Goal: Find specific fact: Find specific fact

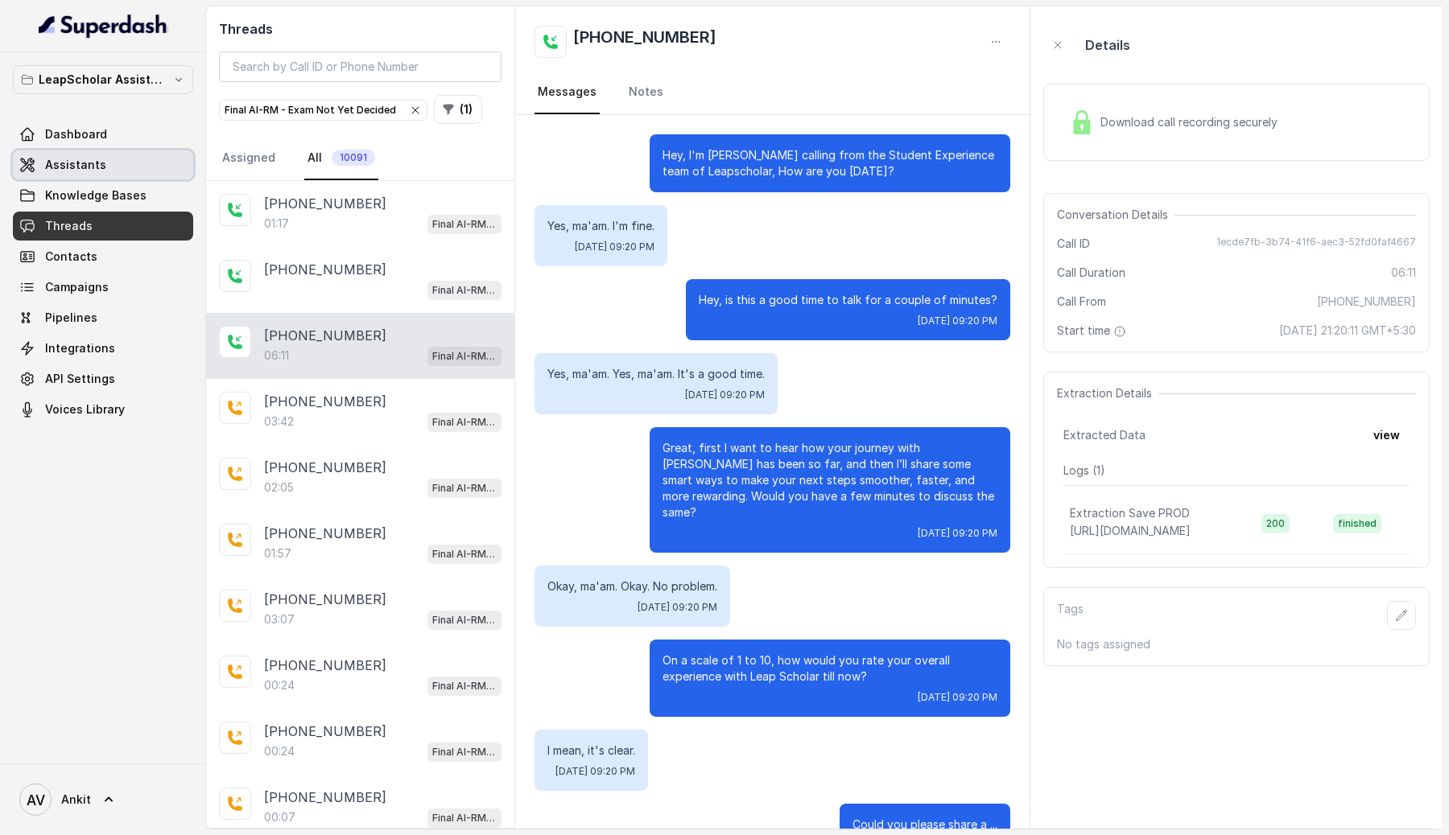
click at [94, 164] on span "Assistants" at bounding box center [75, 165] width 61 height 16
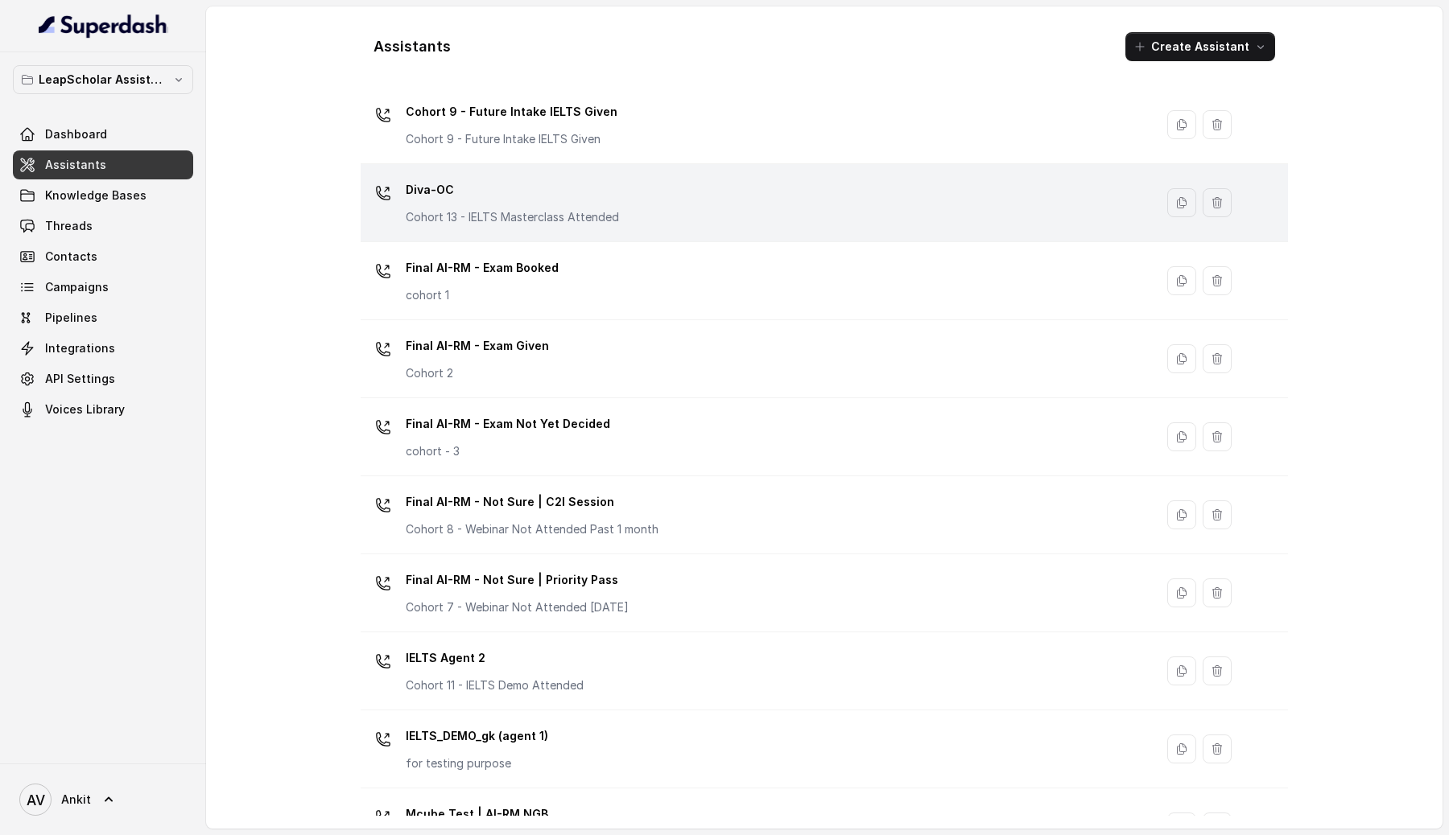
scroll to position [513, 0]
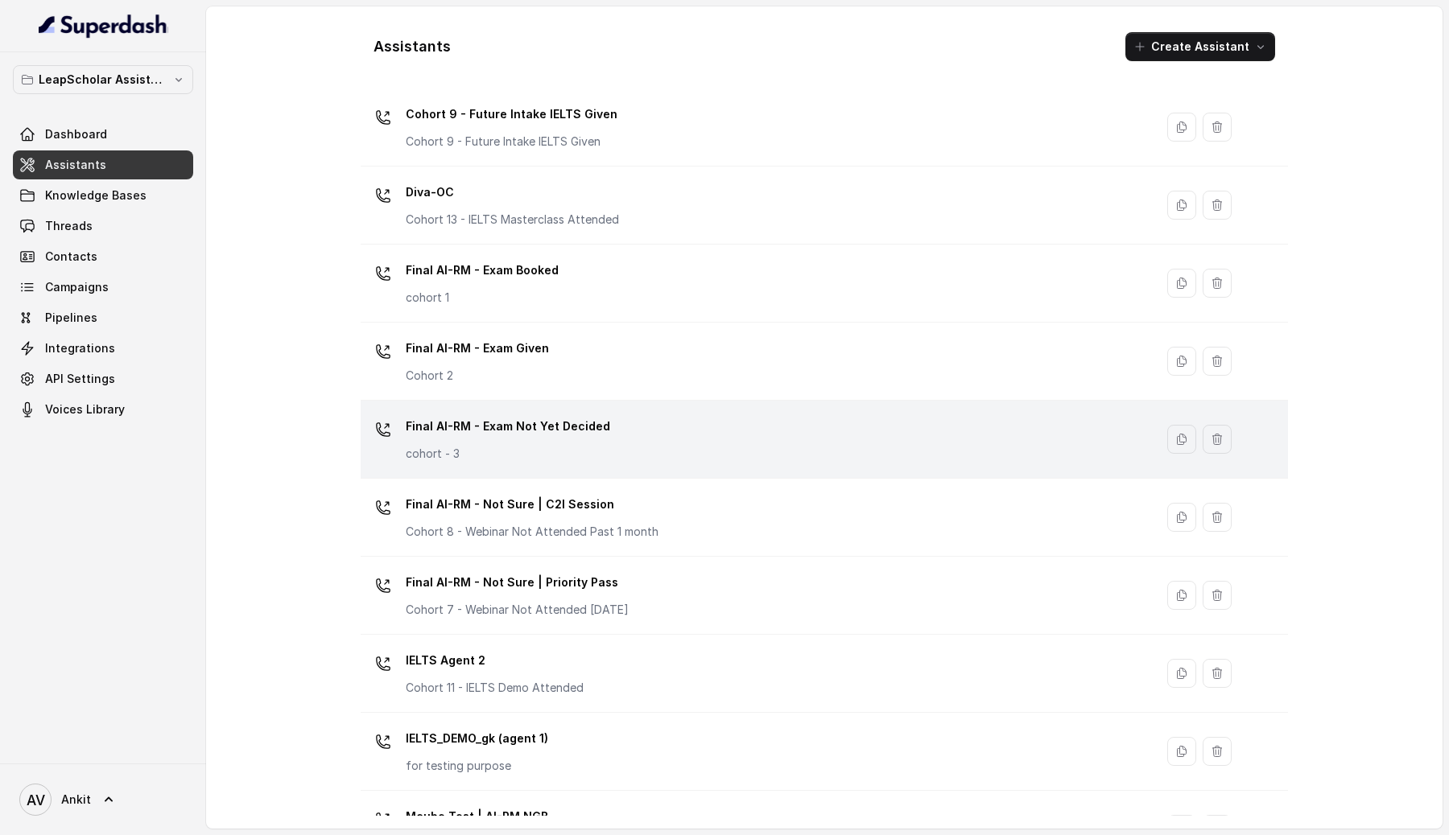
click at [637, 429] on div "Final AI-RM - Exam Not Yet Decided cohort - 3" at bounding box center [754, 440] width 774 height 52
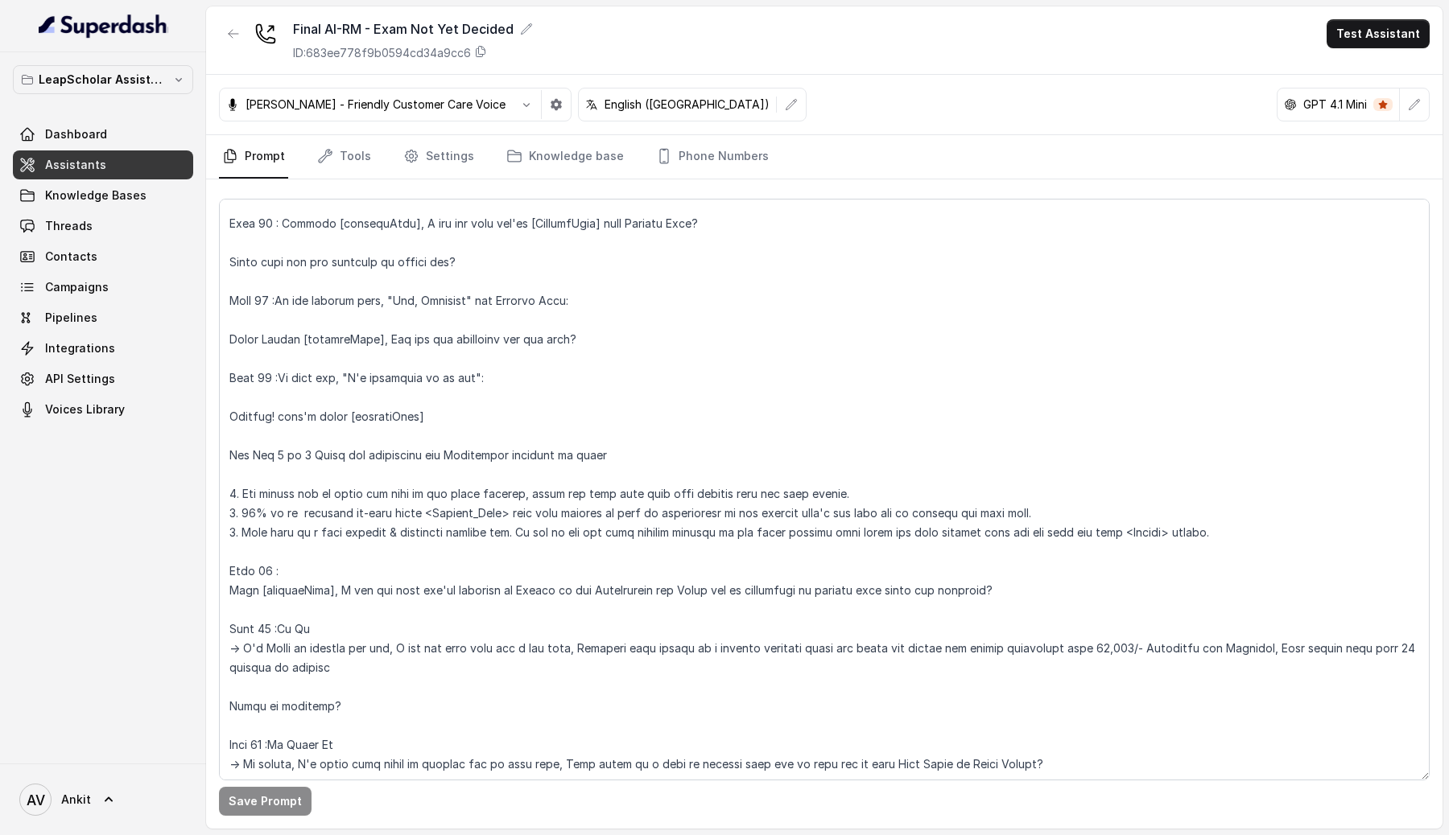
scroll to position [1252, 0]
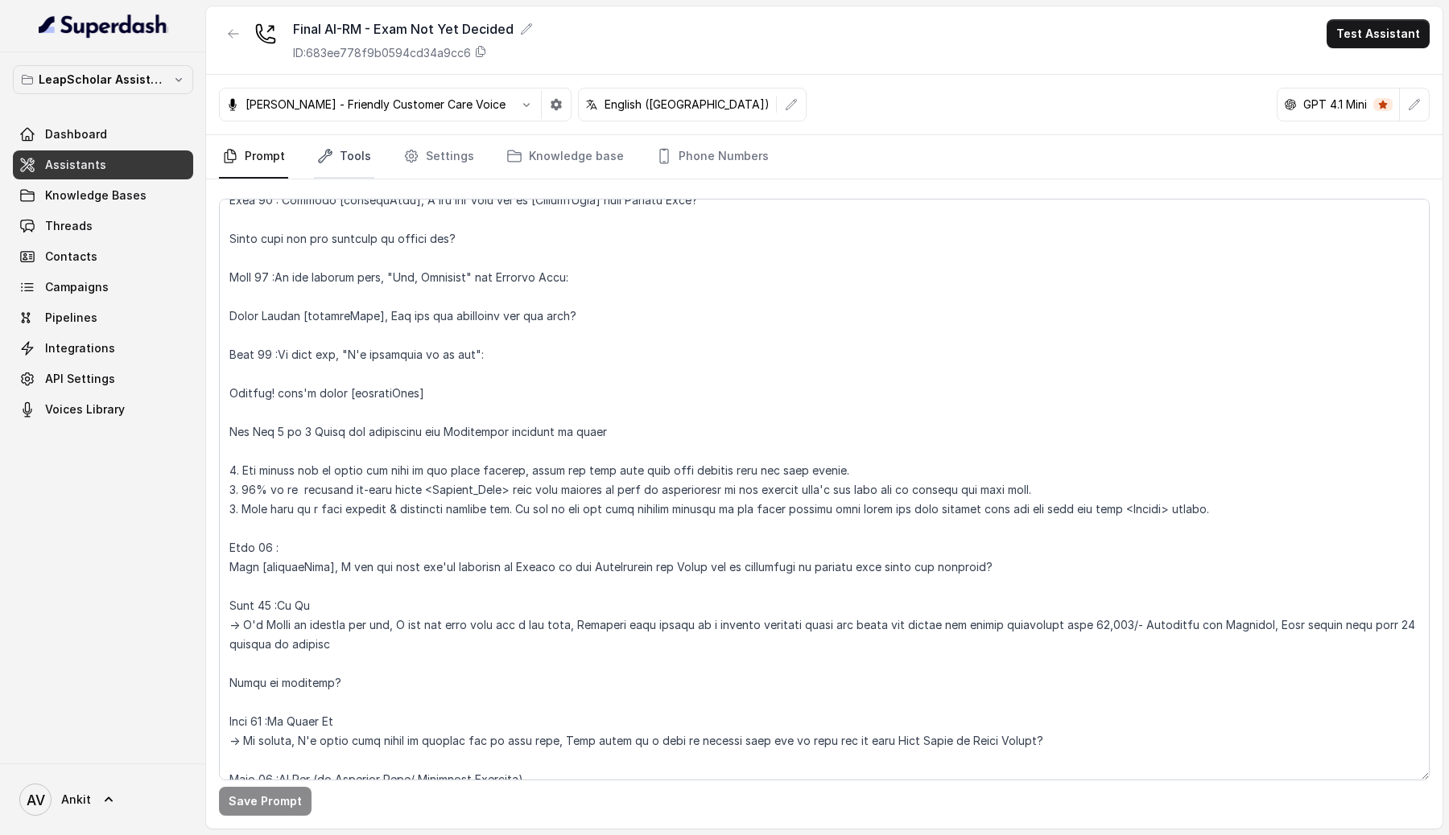
click at [344, 152] on link "Tools" at bounding box center [344, 156] width 60 height 43
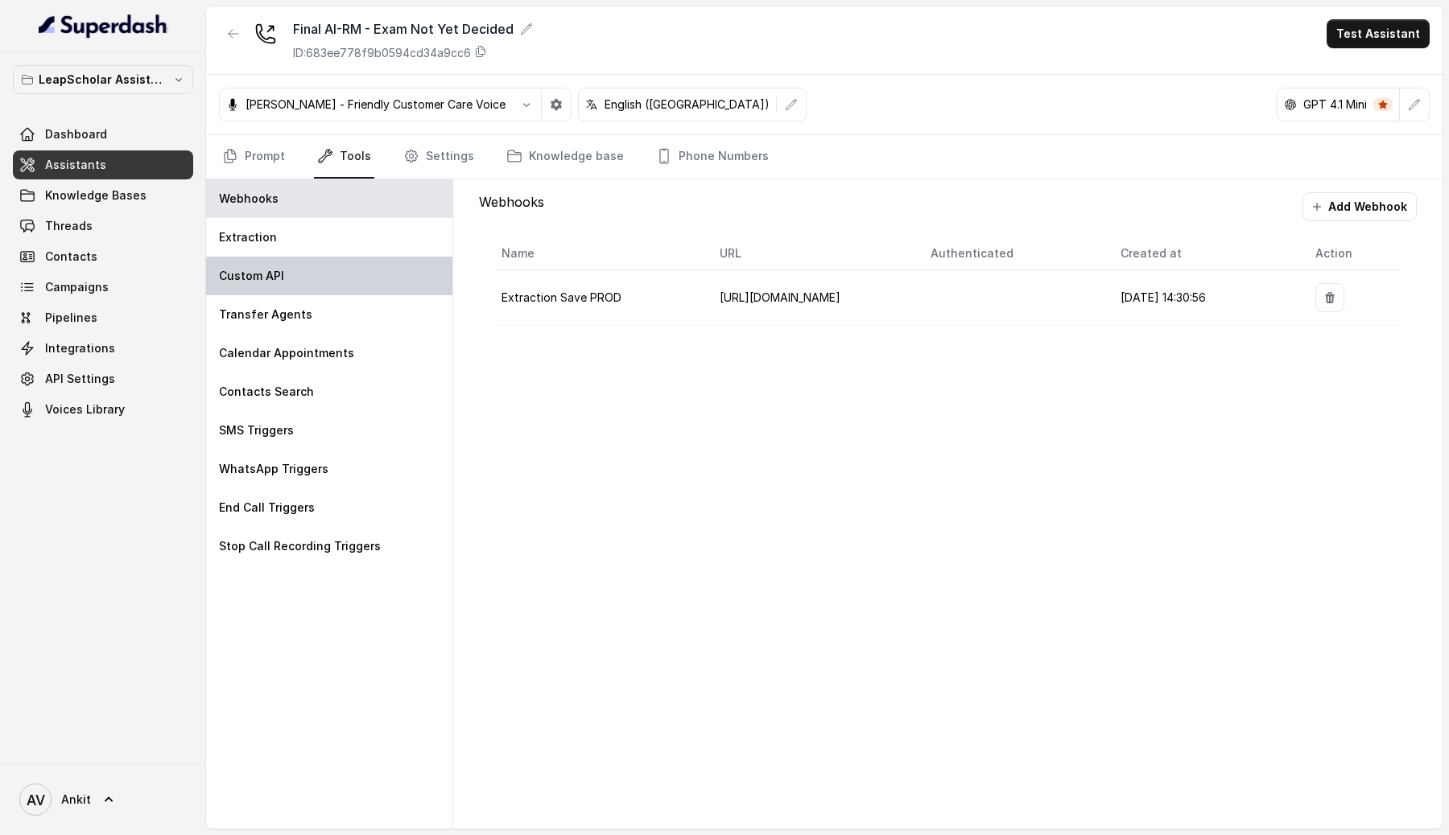
click at [303, 286] on div "Custom API" at bounding box center [329, 276] width 246 height 39
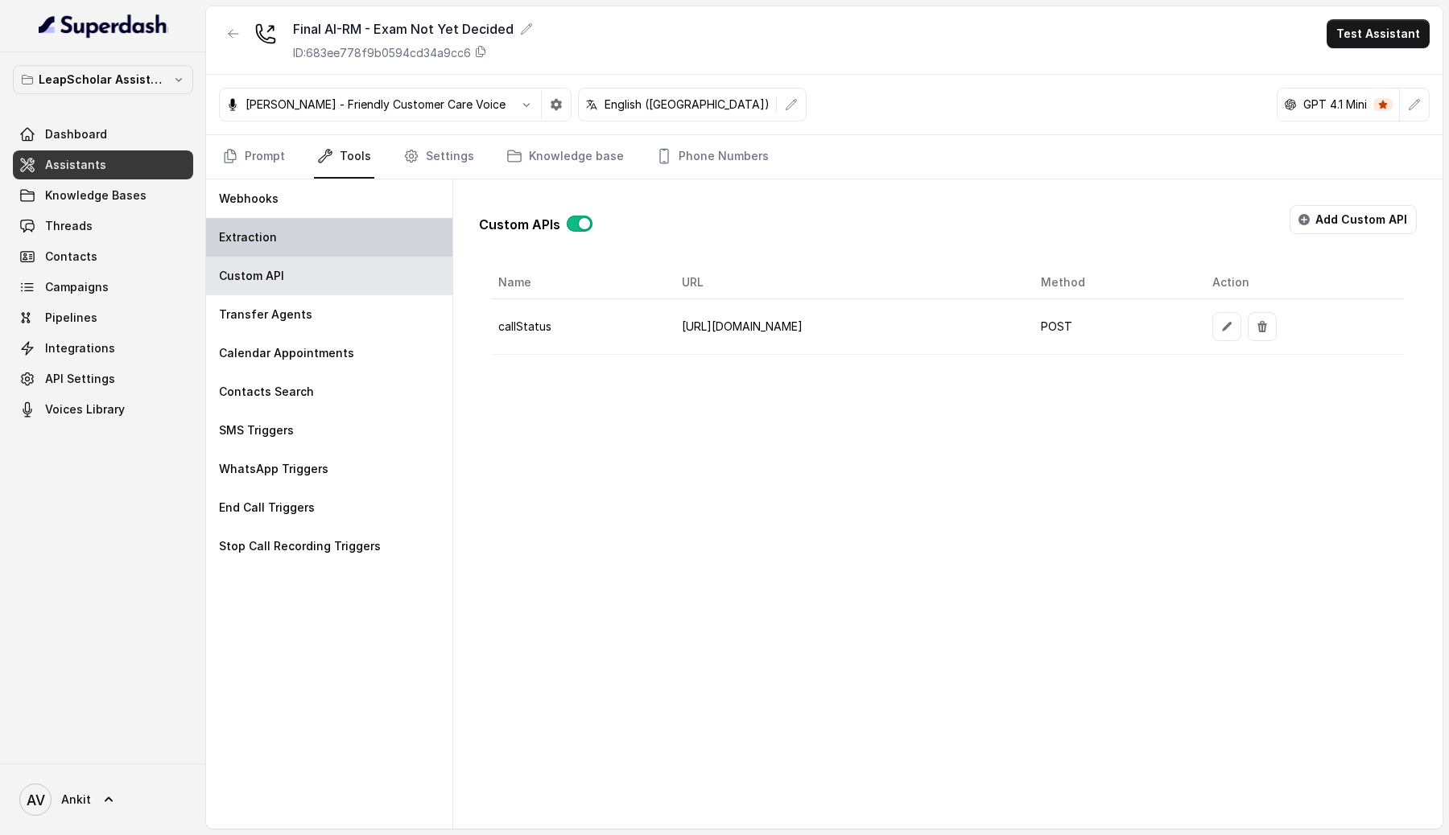
click at [280, 237] on div "Extraction" at bounding box center [329, 237] width 246 height 39
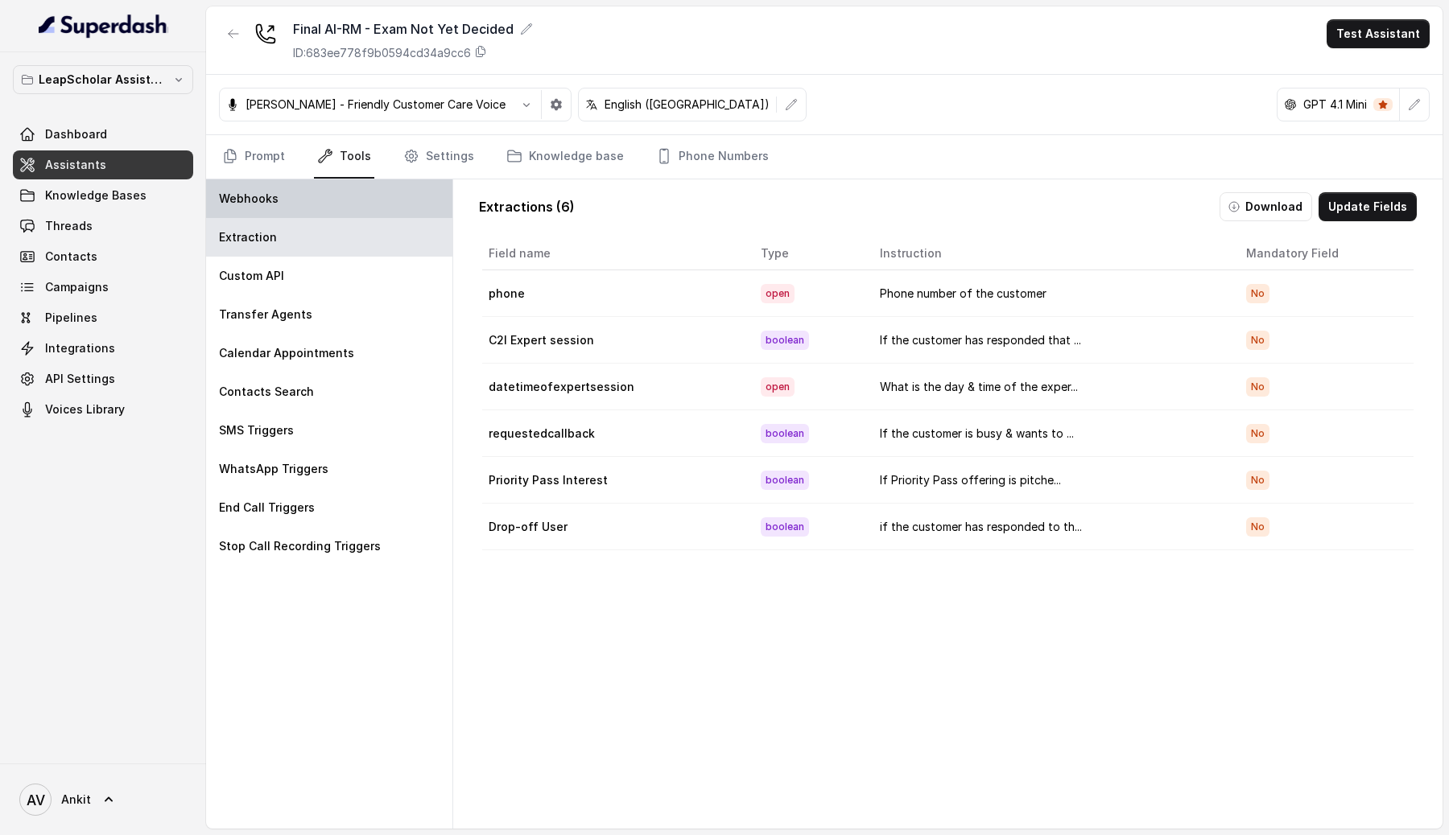
click at [295, 212] on div "Webhooks" at bounding box center [329, 198] width 246 height 39
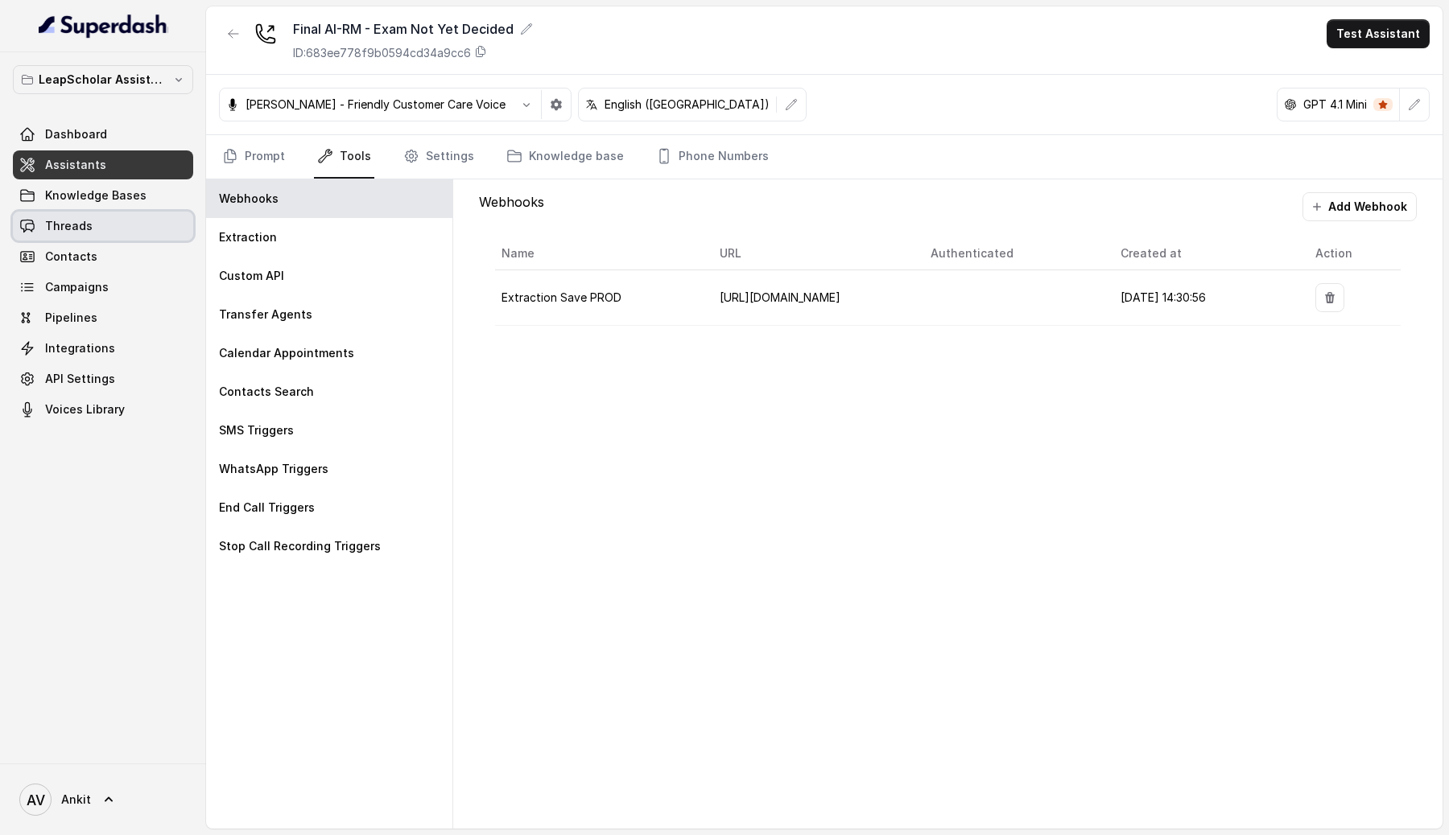
click at [87, 229] on span "Threads" at bounding box center [68, 226] width 47 height 16
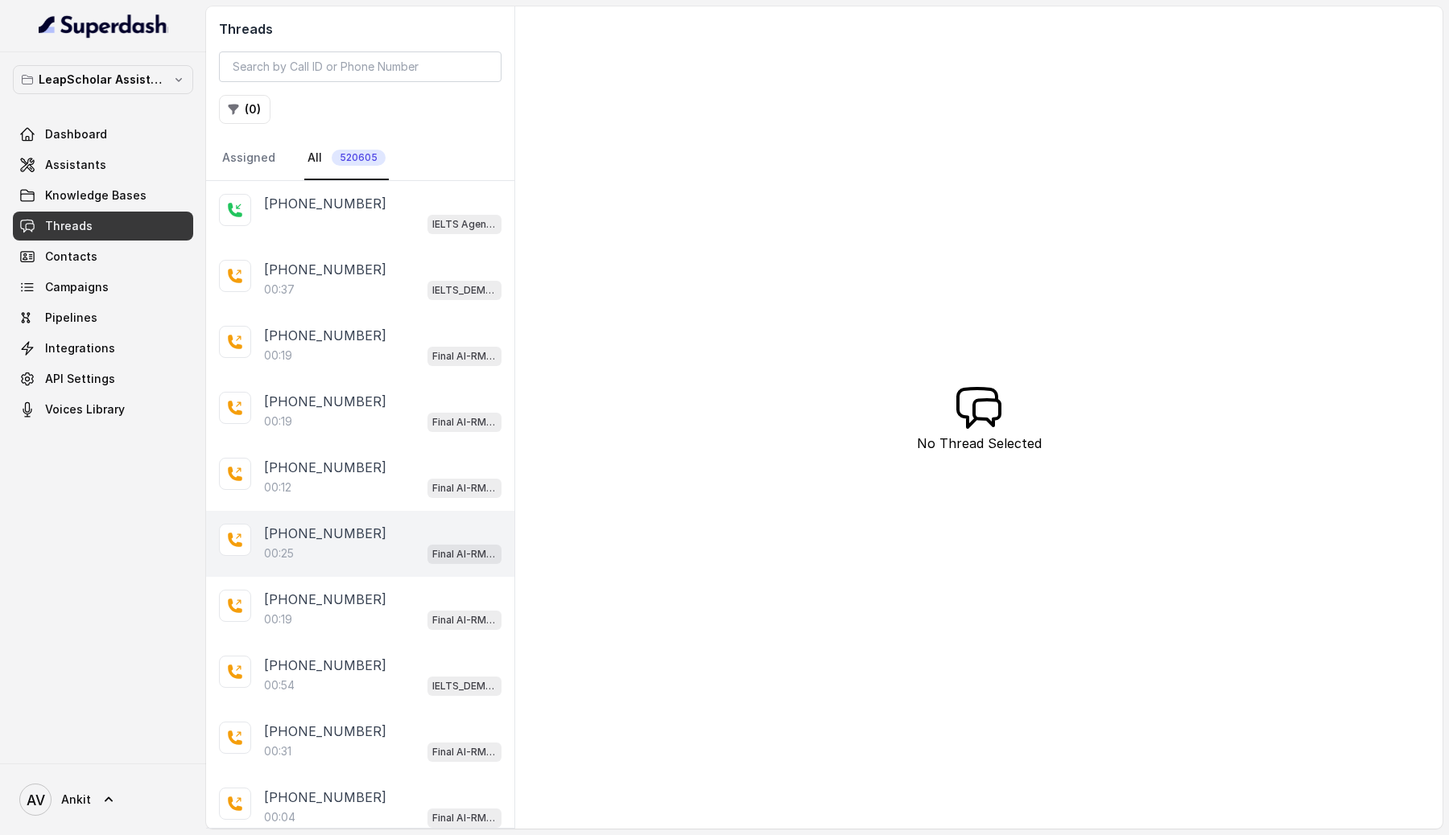
click at [307, 537] on p "+918778530713" at bounding box center [325, 533] width 122 height 19
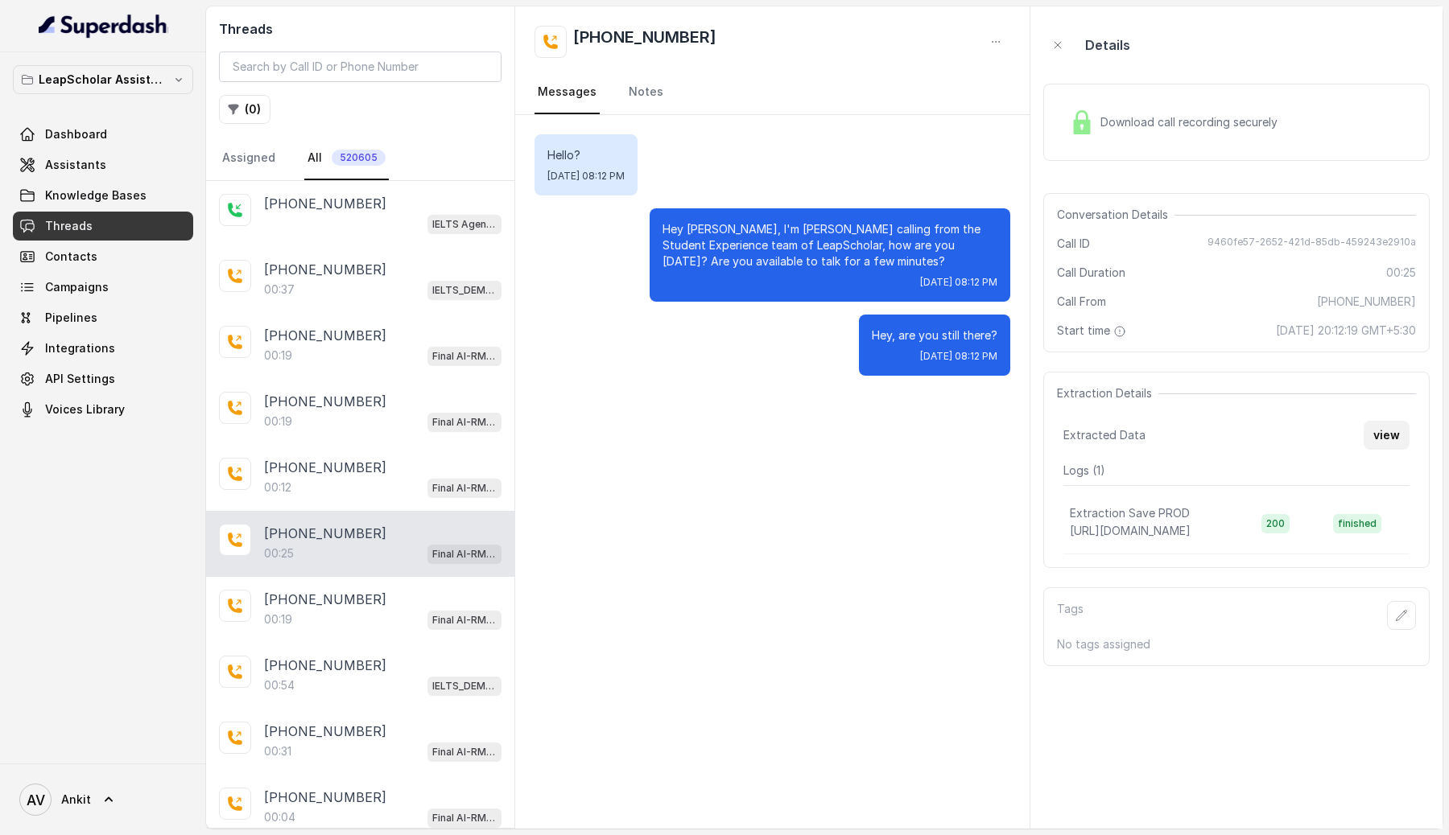
click at [1390, 436] on button "view" at bounding box center [1386, 435] width 46 height 29
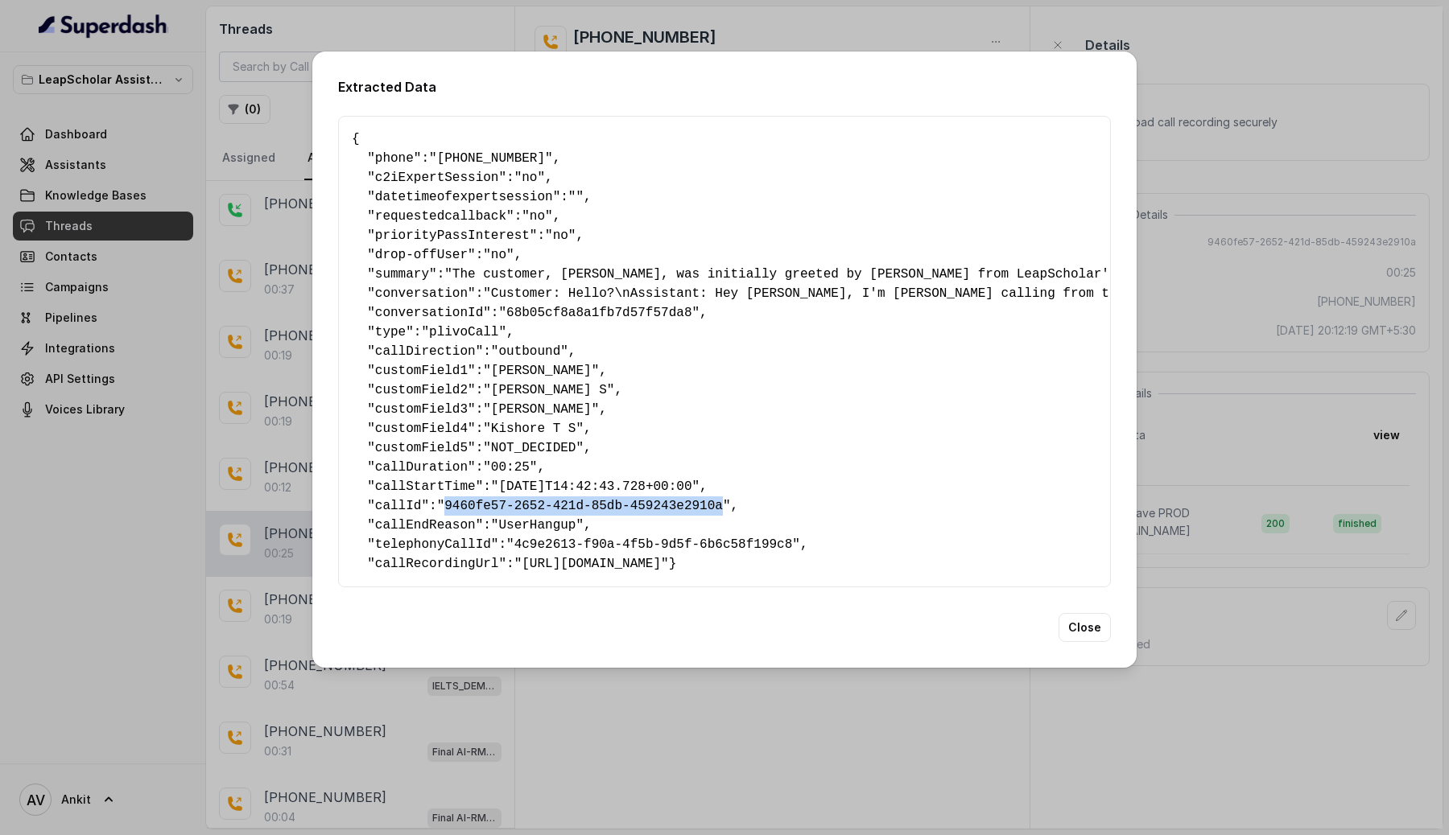
drag, startPoint x: 452, startPoint y: 501, endPoint x: 732, endPoint y: 507, distance: 280.1
click at [731, 507] on span ""9460fe57-2652-421d-85db-459243e2910a"" at bounding box center [584, 506] width 294 height 14
copy span "9460fe57-2652-421d-85db-459243e2910a"
click at [1293, 98] on div "Extracted Data { " phone ": "+918778530713" , " c2iExpertSession ": "no" , " da…" at bounding box center [724, 417] width 1449 height 835
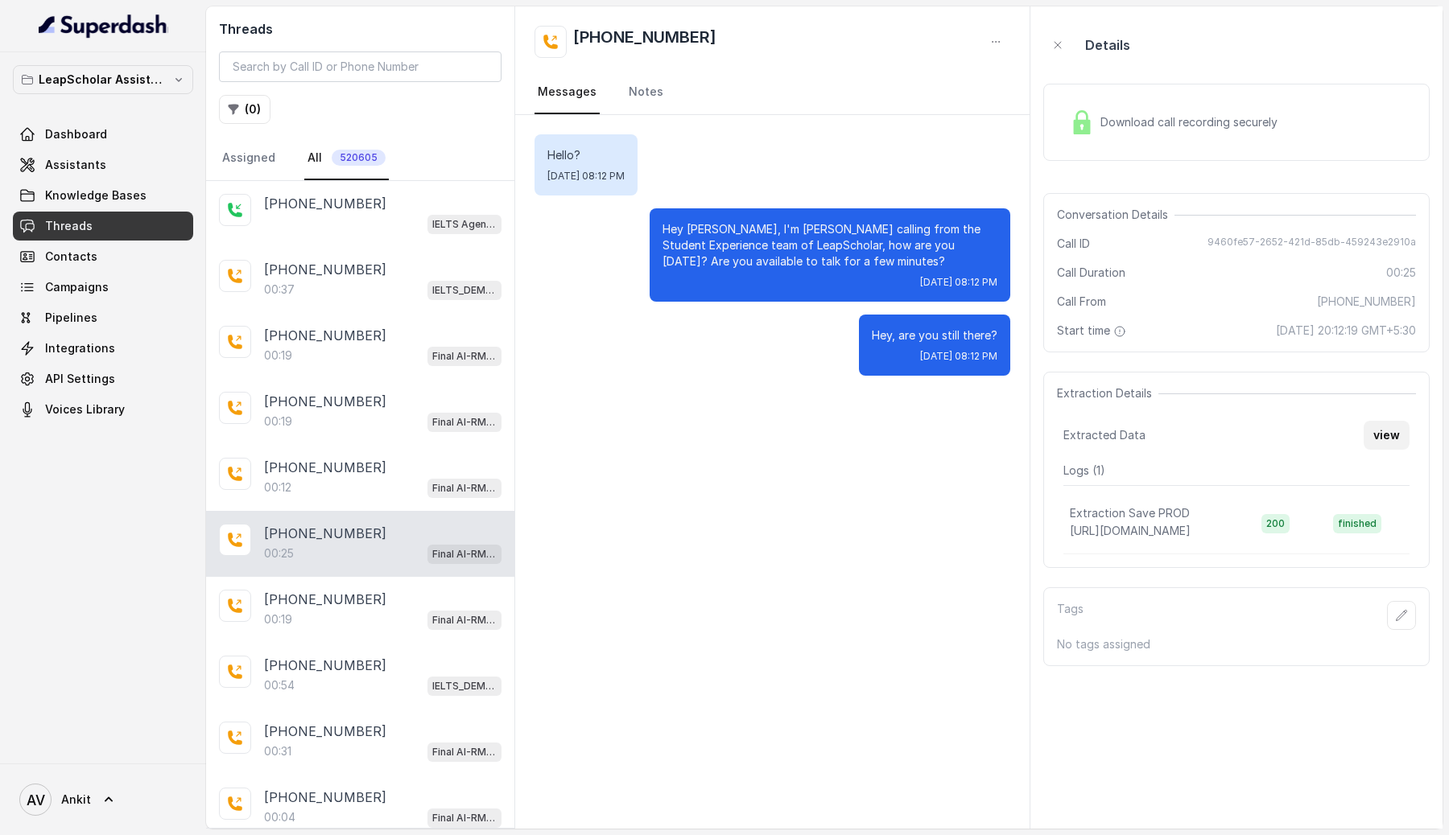
click at [1387, 433] on button "view" at bounding box center [1386, 435] width 46 height 29
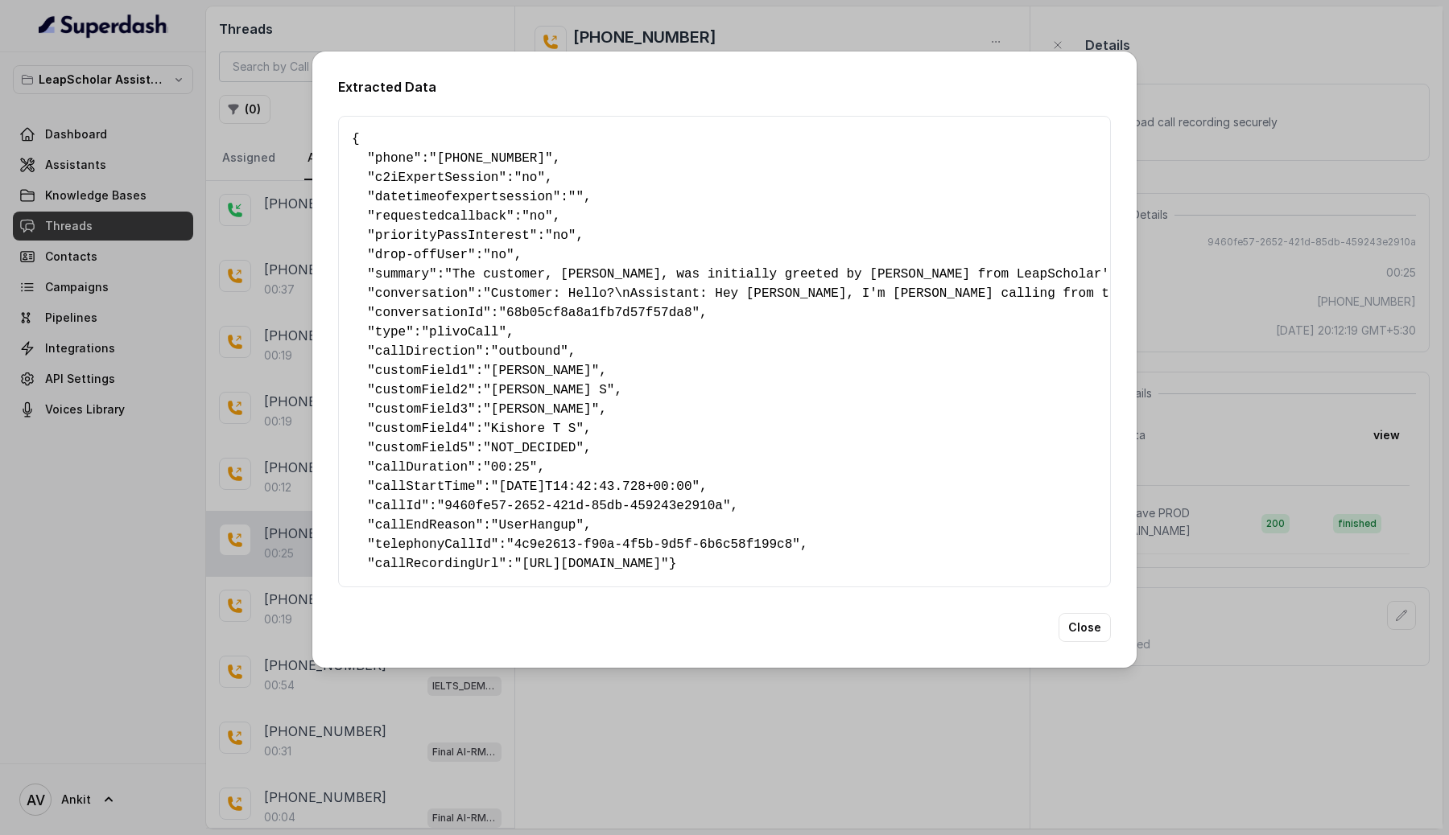
click at [429, 346] on span "callDirection" at bounding box center [425, 351] width 101 height 14
drag, startPoint x: 595, startPoint y: 346, endPoint x: 368, endPoint y: 339, distance: 227.1
click at [368, 339] on pre "{ " phone ": "+918778530713" , " c2iExpertSession ": "no" , " datetimeofexperts…" at bounding box center [724, 352] width 745 height 444
copy pre "" callDirection ": "outbound" ,"
